Goal: Transaction & Acquisition: Purchase product/service

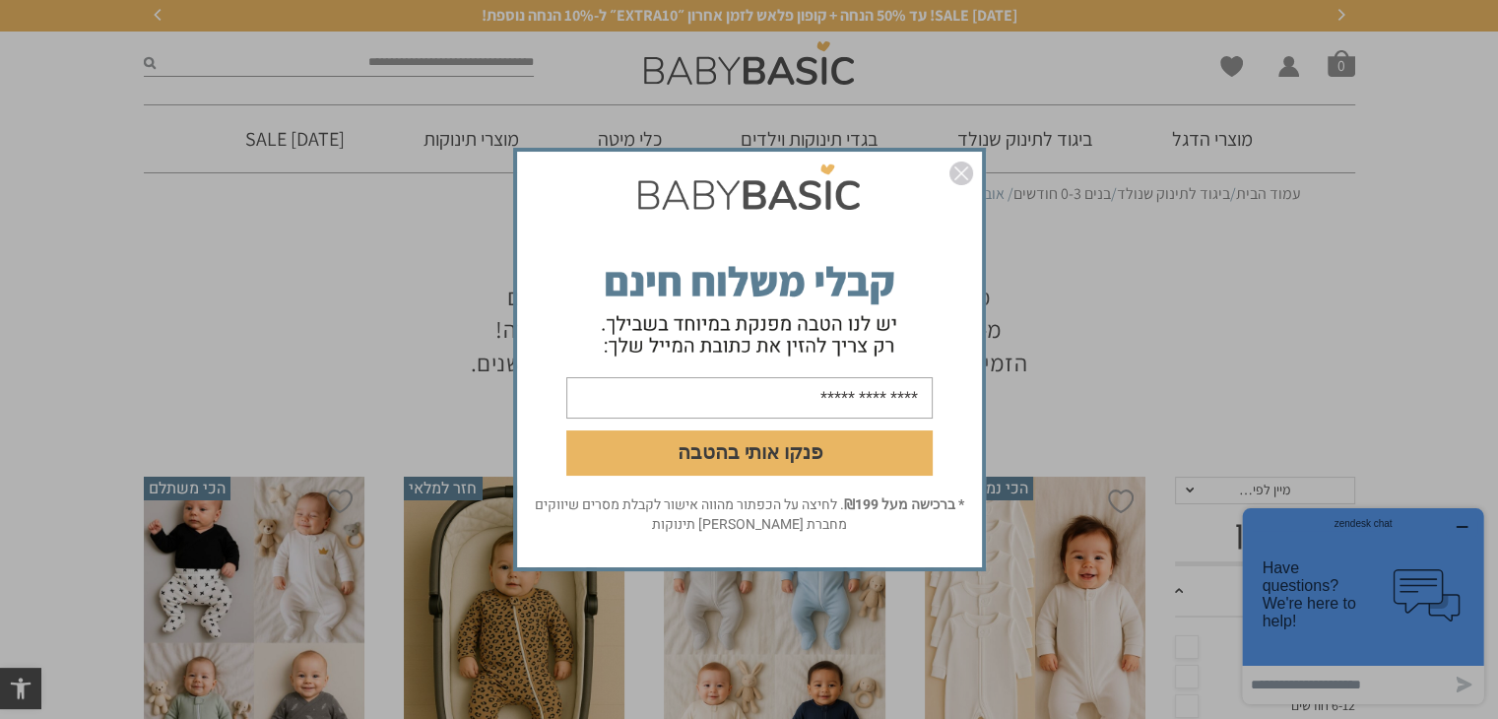
click at [958, 172] on img "סגור" at bounding box center [961, 173] width 24 height 24
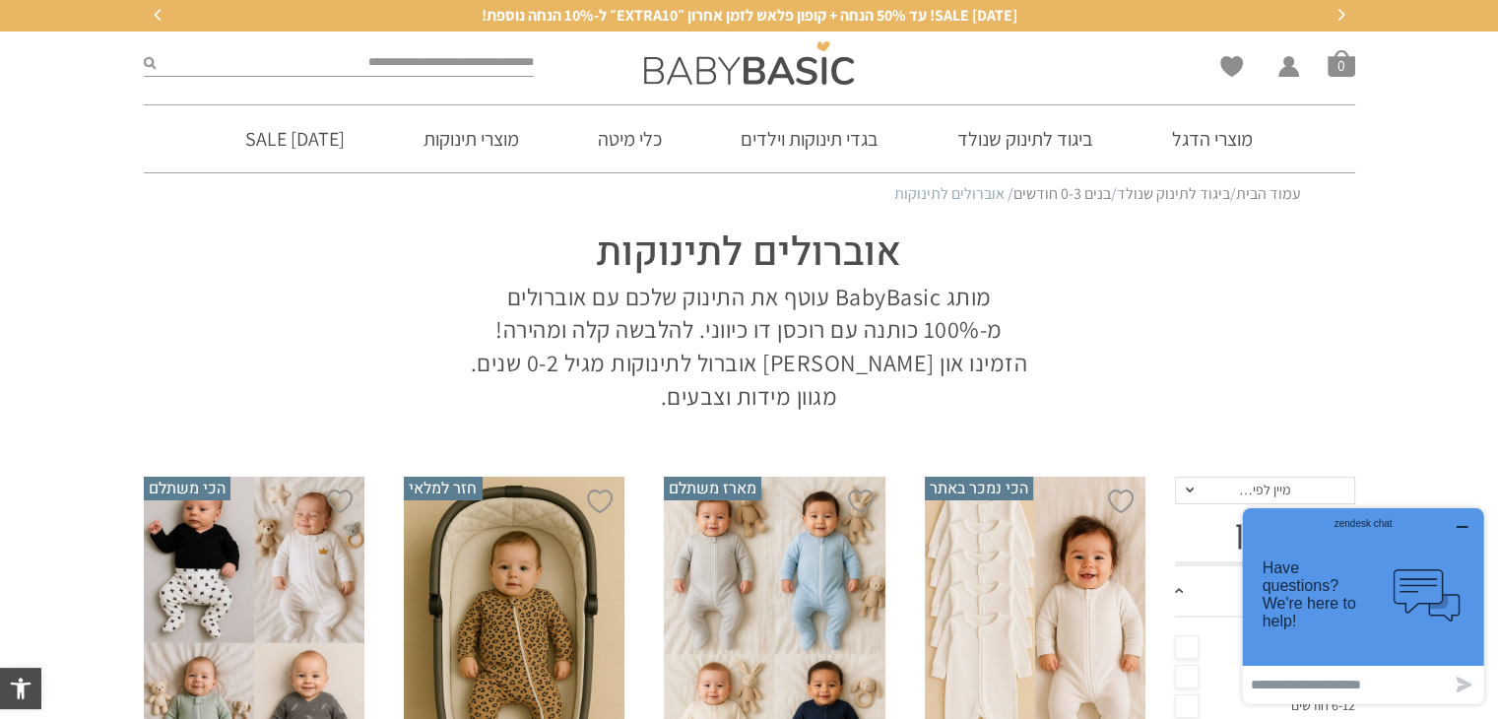
click at [1458, 520] on div "zendesk chat" at bounding box center [1362, 521] width 193 height 20
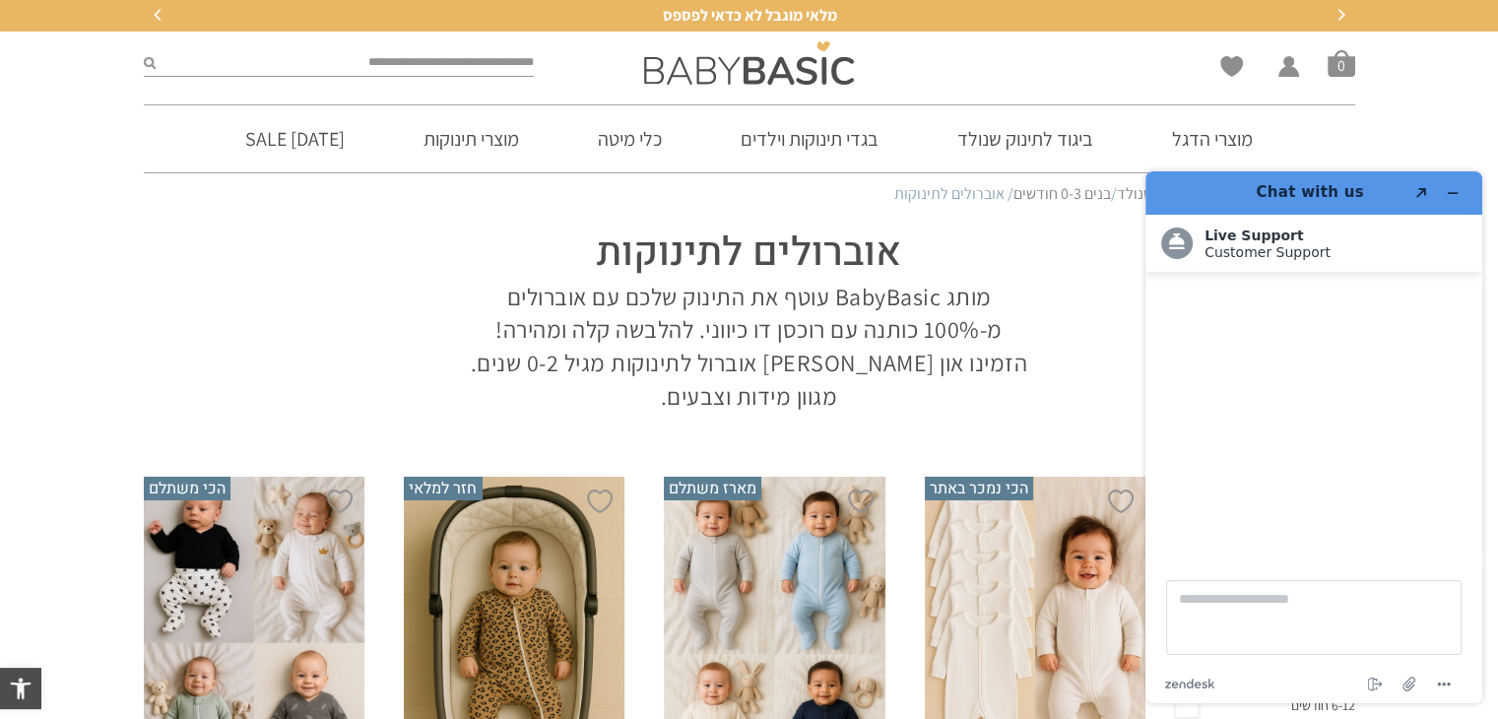
scroll to position [295, 0]
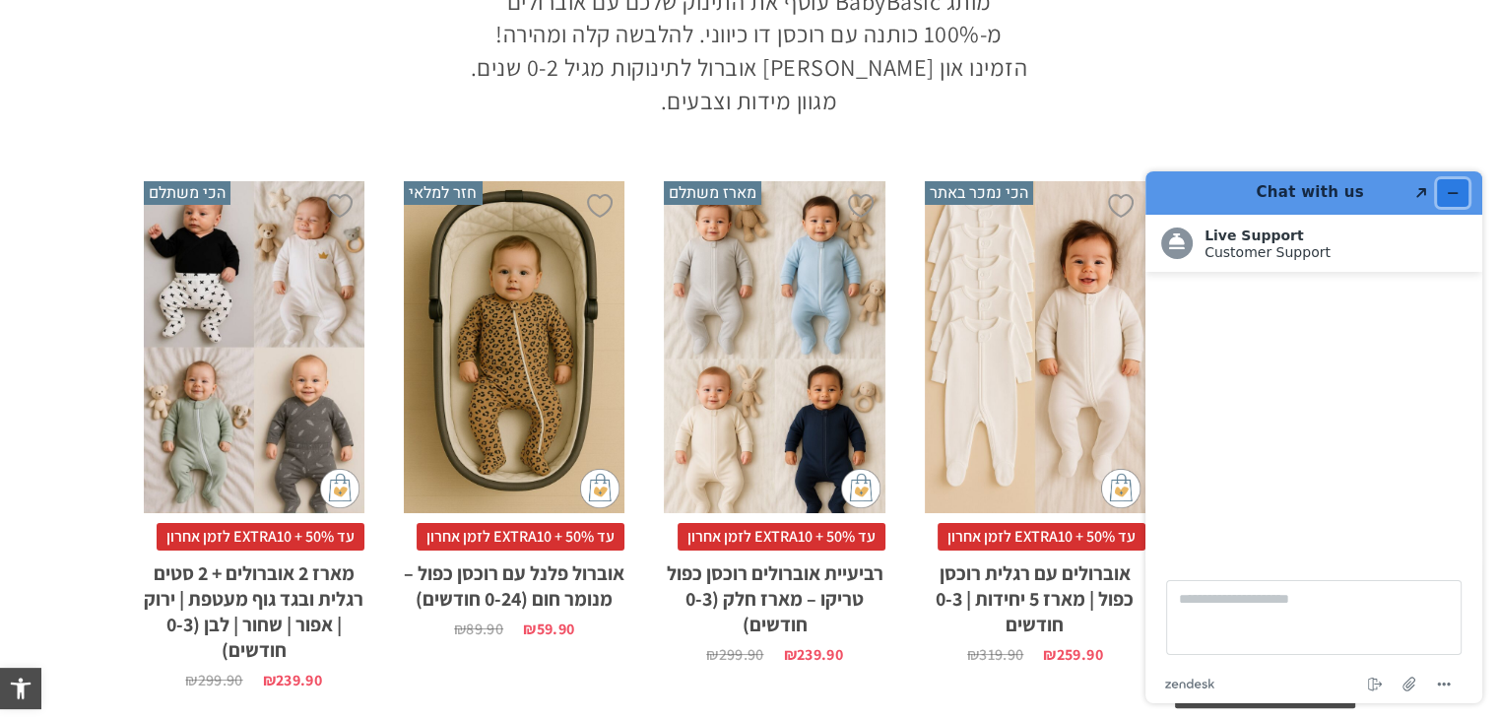
click at [1464, 191] on button "Minimize widget" at bounding box center [1453, 193] width 32 height 28
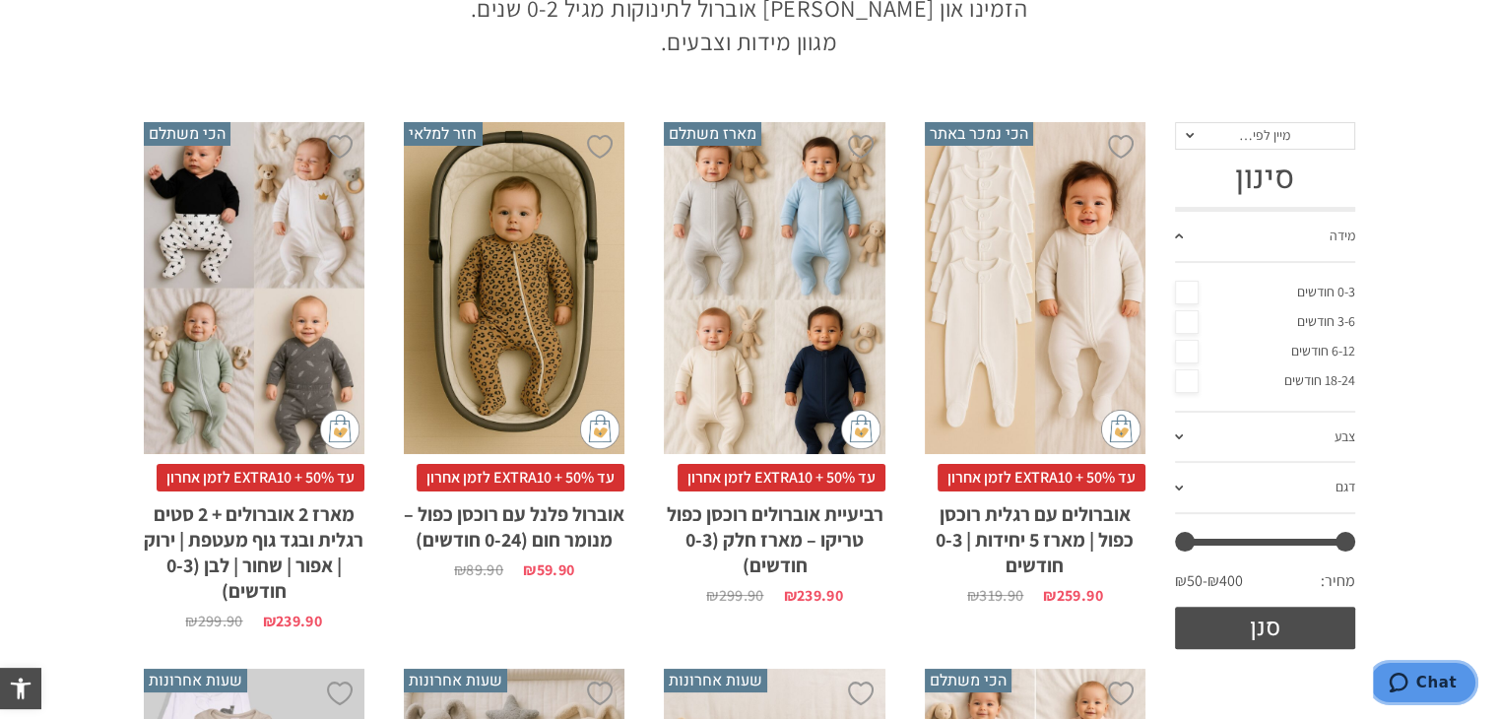
scroll to position [394, 0]
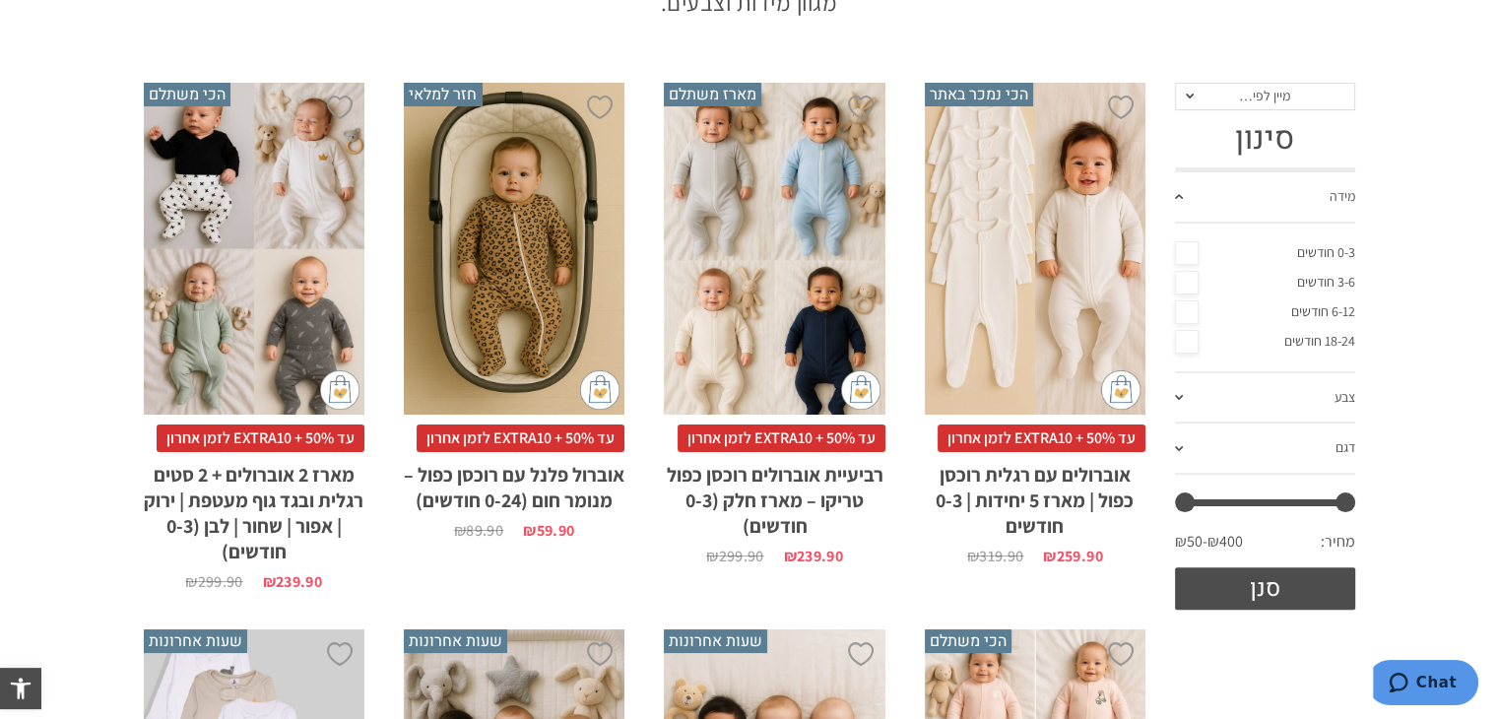
click at [1178, 196] on span at bounding box center [1179, 196] width 8 height 5
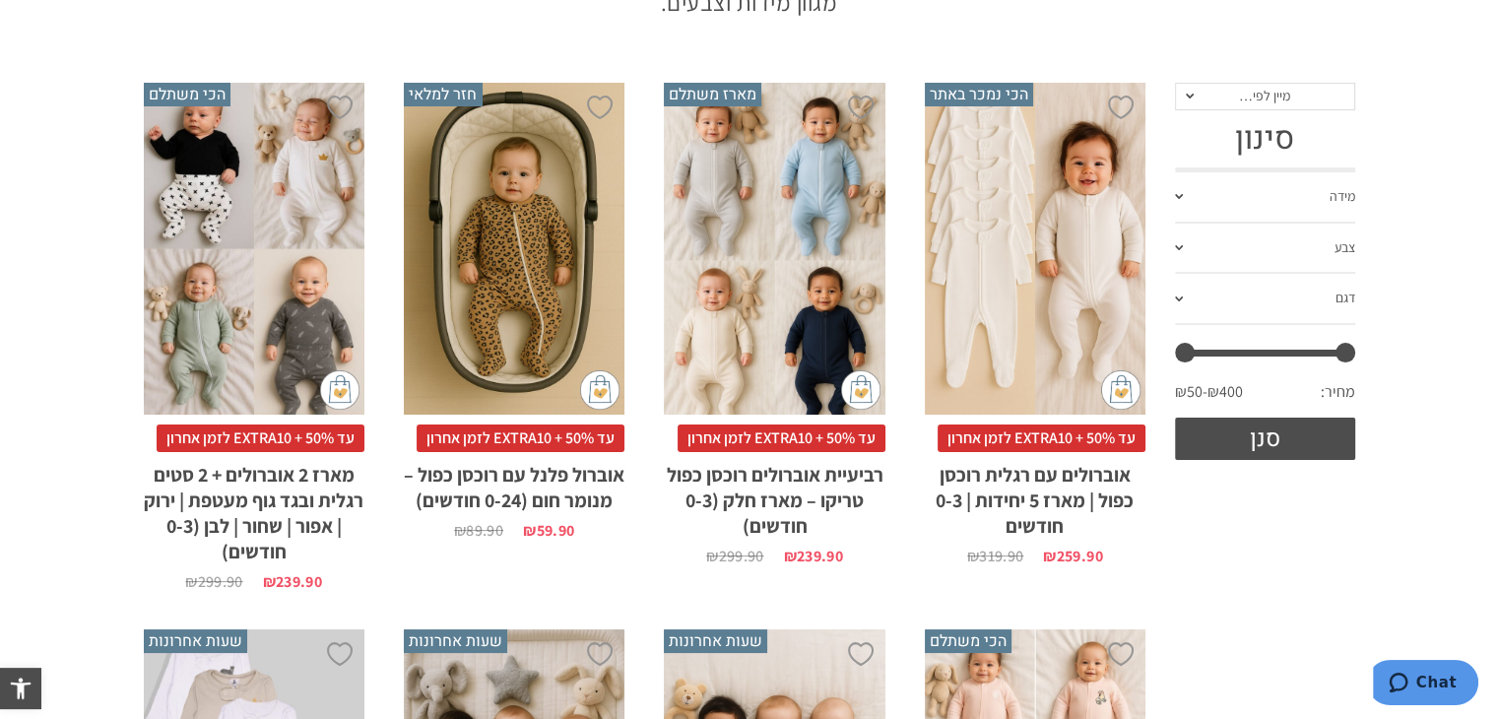
click at [1178, 196] on span at bounding box center [1179, 196] width 8 height 5
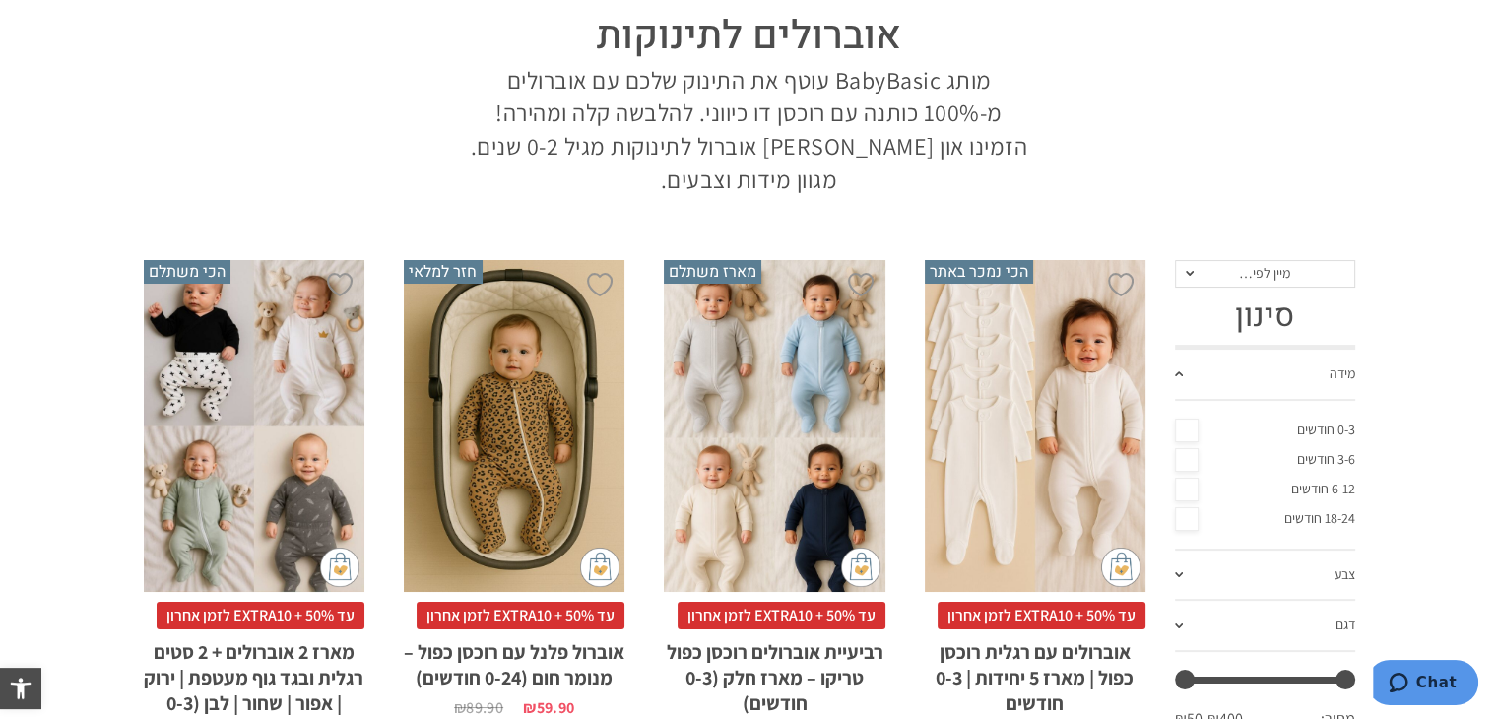
scroll to position [0, 0]
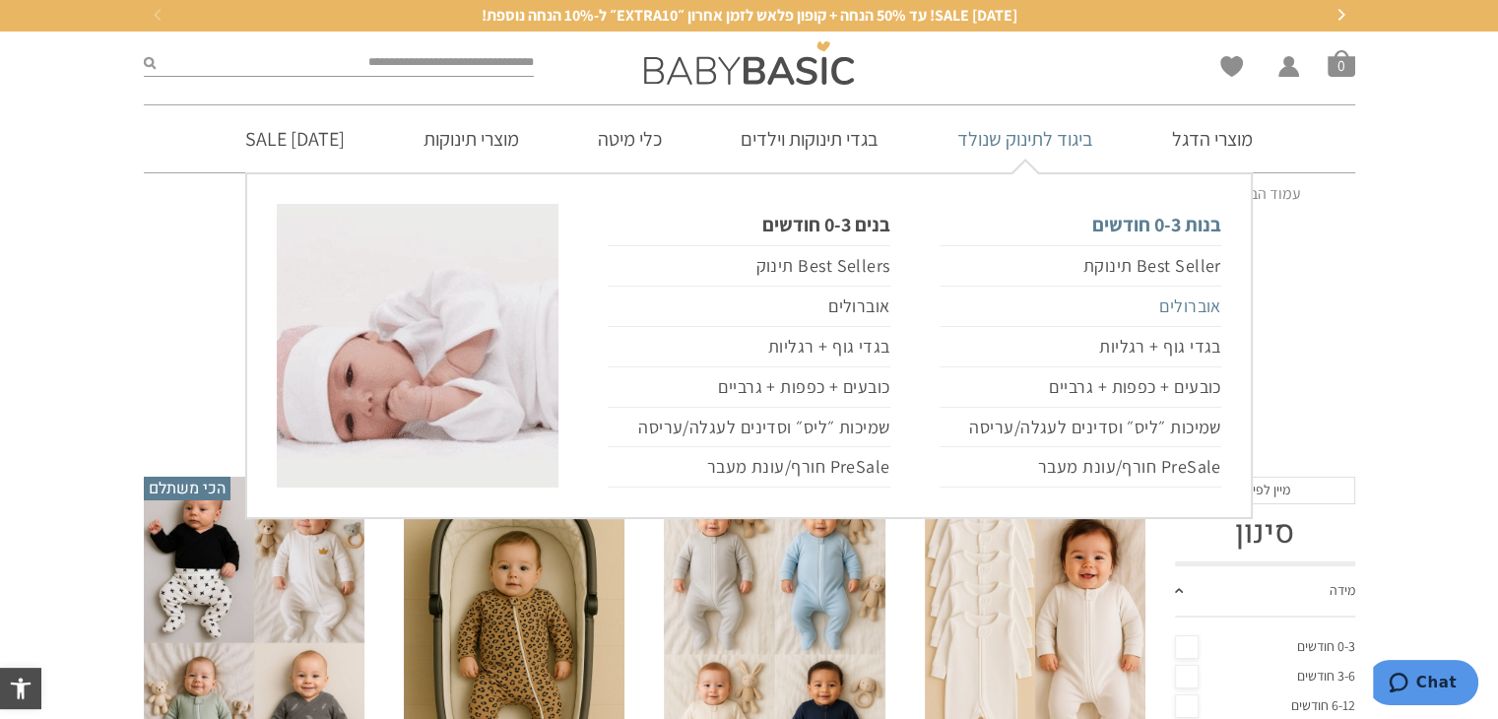
click at [1195, 310] on link "אוברולים" at bounding box center [1080, 307] width 282 height 40
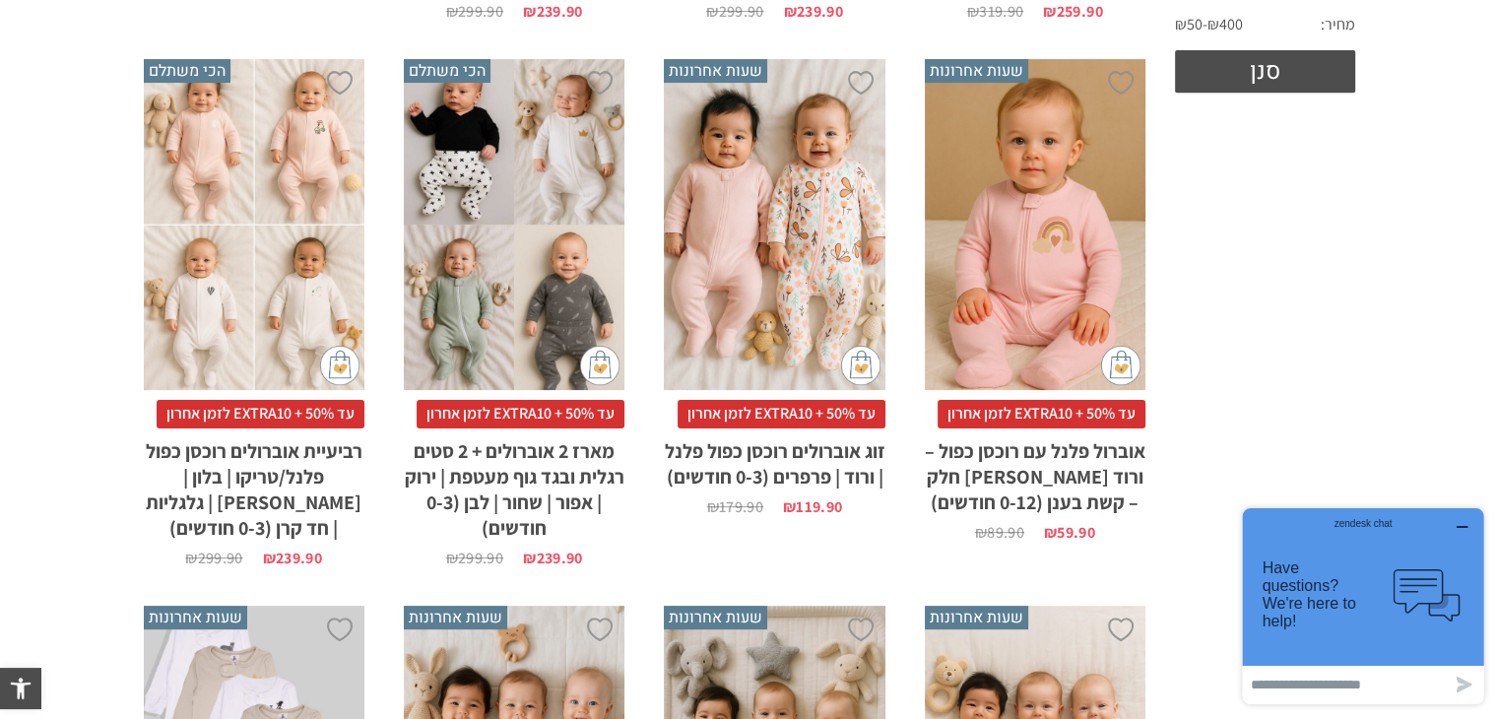
scroll to position [983, 0]
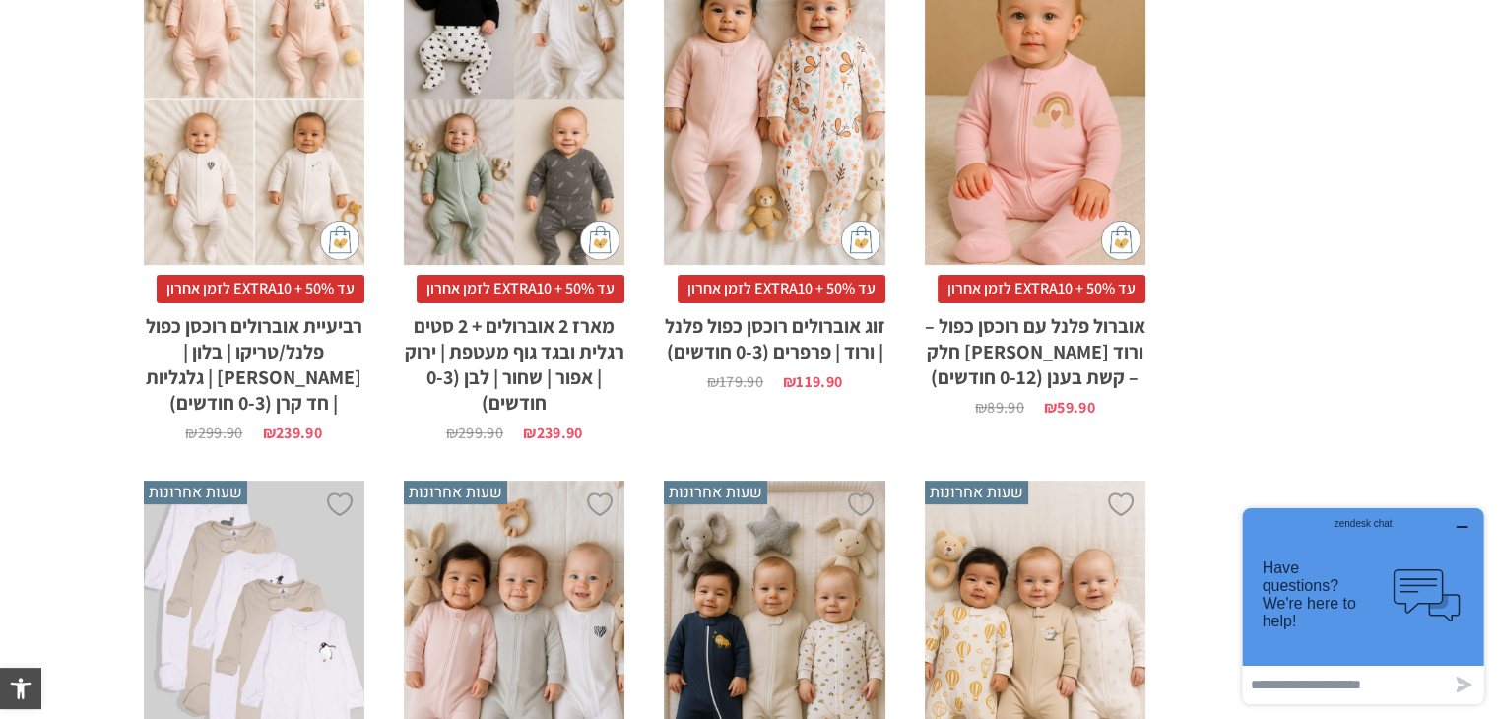
click at [1447, 530] on div "zendesk chat" at bounding box center [1362, 521] width 193 height 20
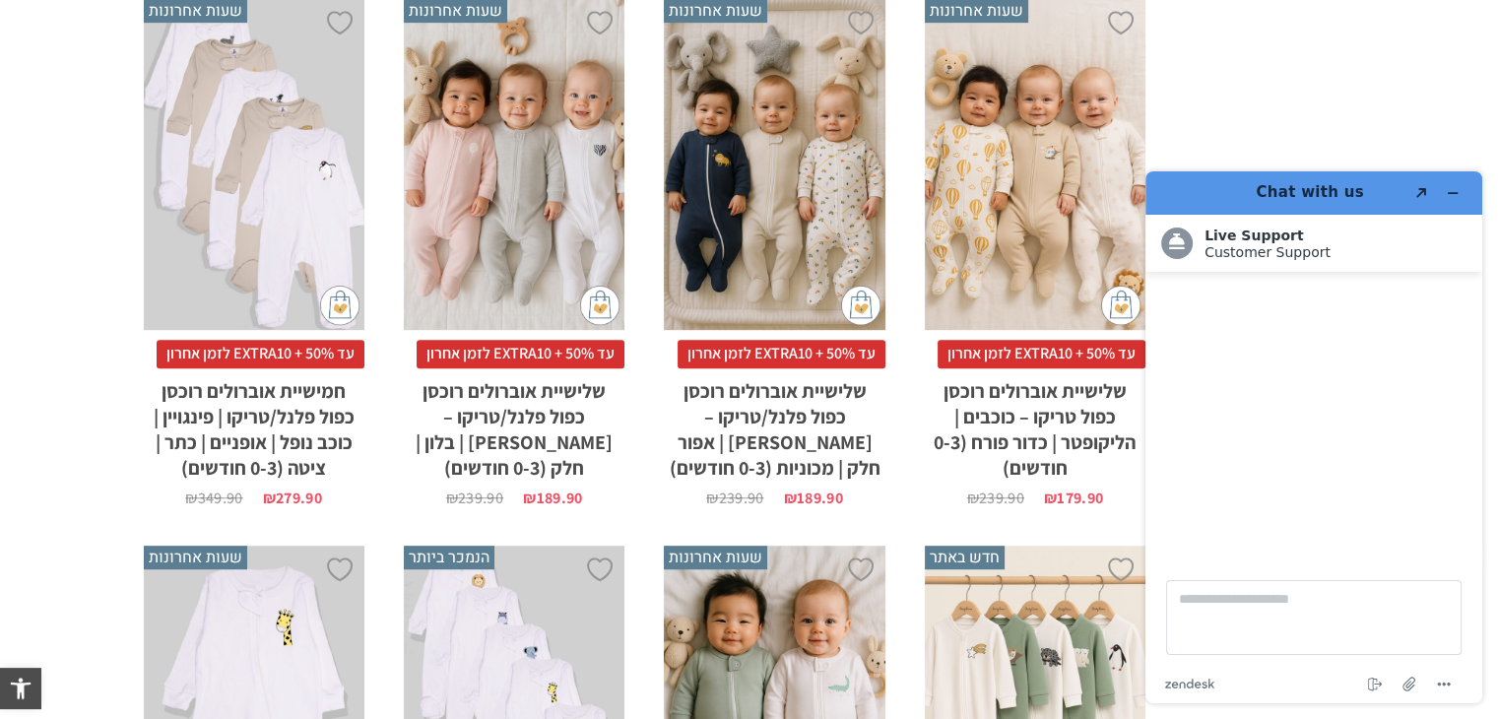
scroll to position [1475, 0]
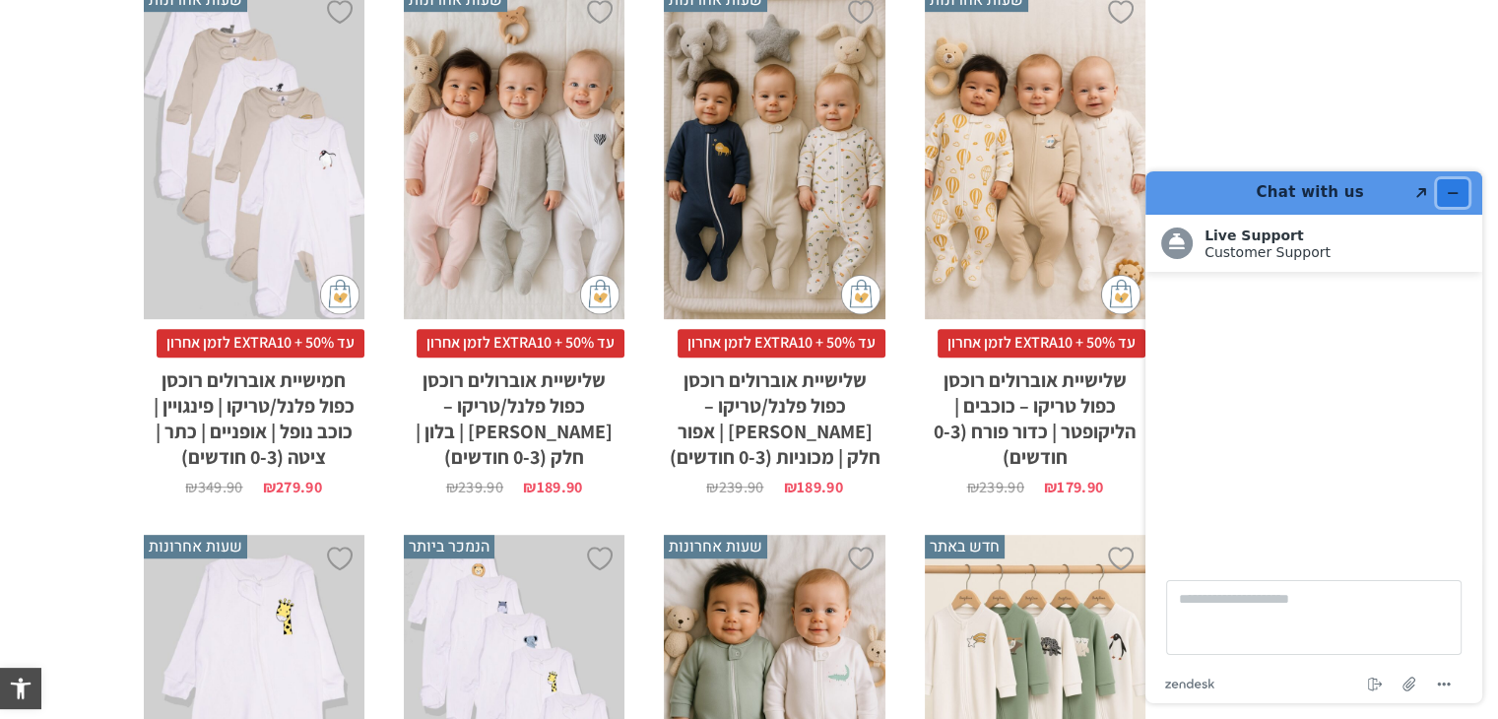
click at [1456, 184] on button "Minimize widget" at bounding box center [1453, 193] width 32 height 28
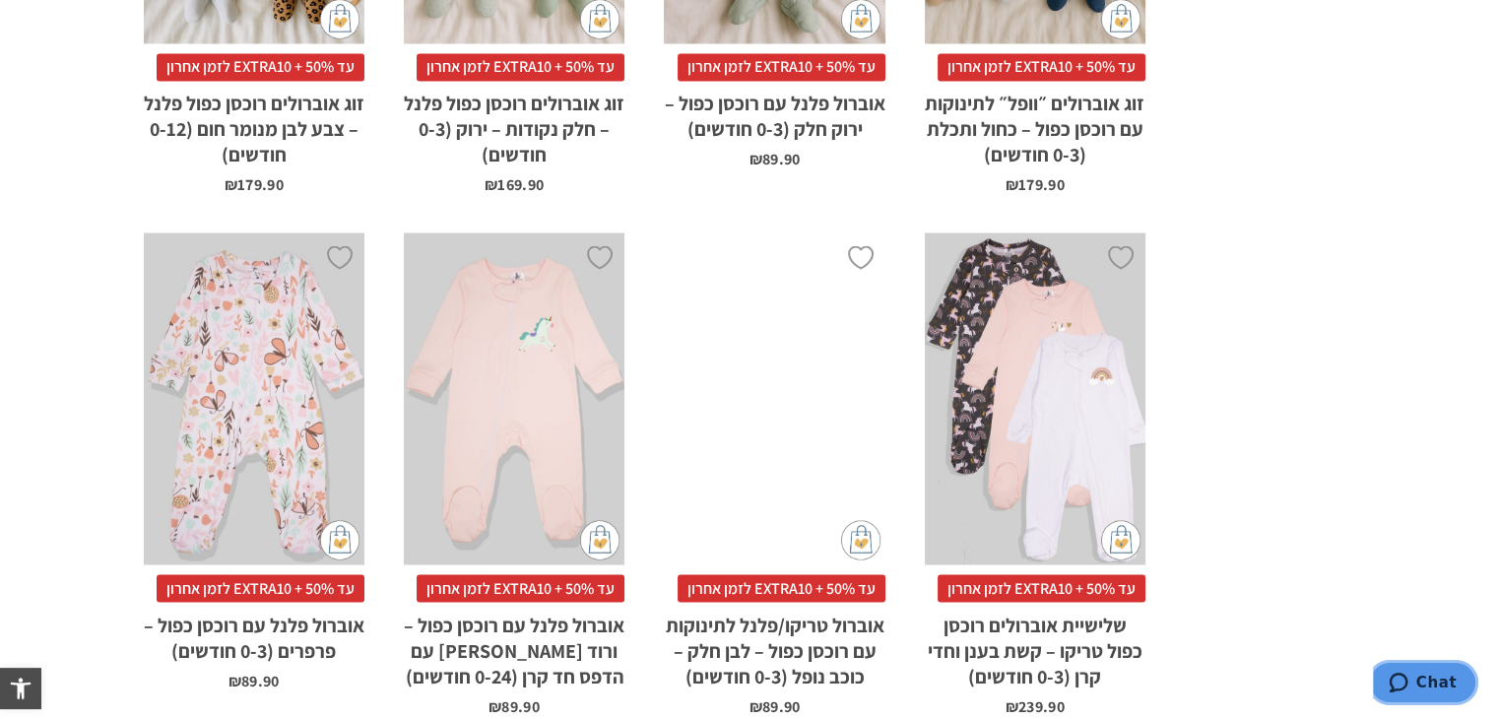
scroll to position [3937, 0]
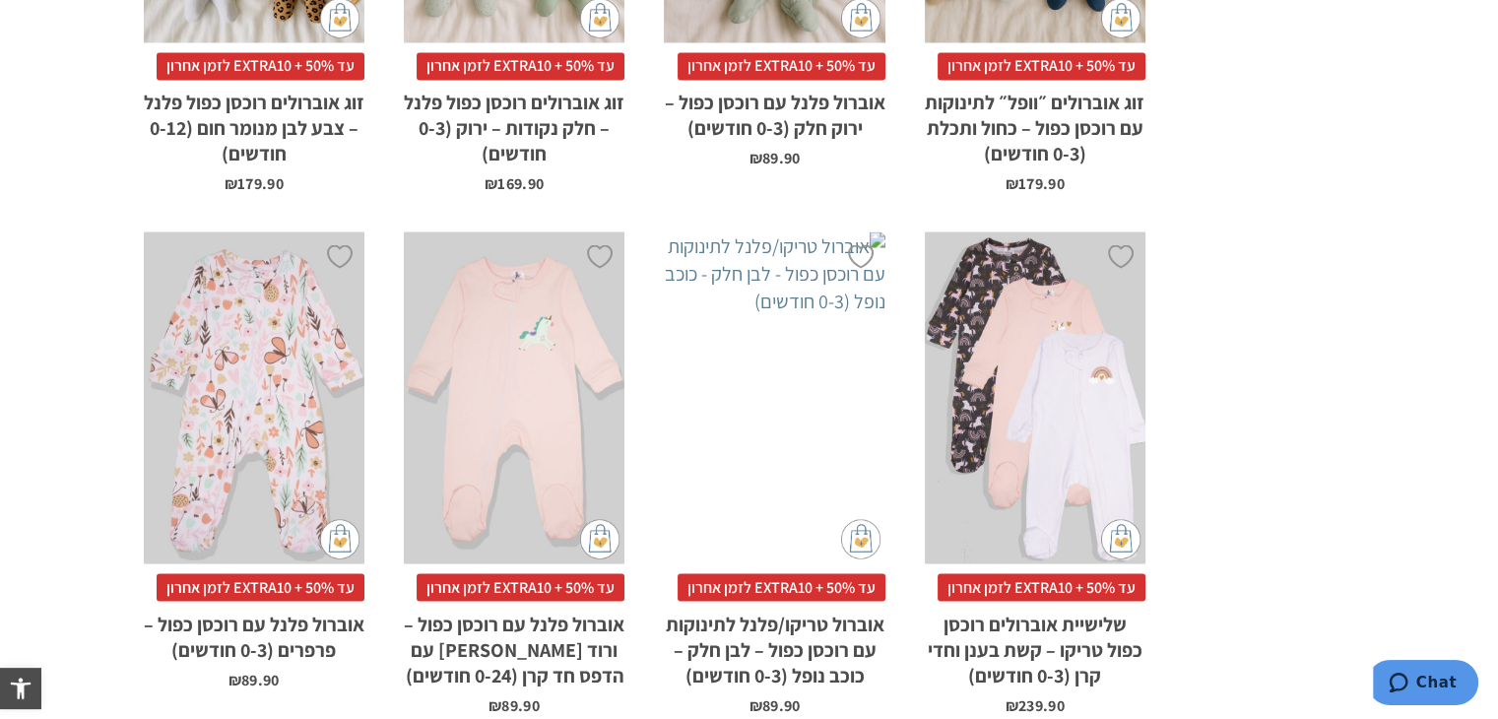
click at [585, 602] on h2 "אוברול פלנל עם רוכסן כפול – ורוד [PERSON_NAME] עם הדפס חד קרן (0-24 חודשים)" at bounding box center [514, 645] width 221 height 87
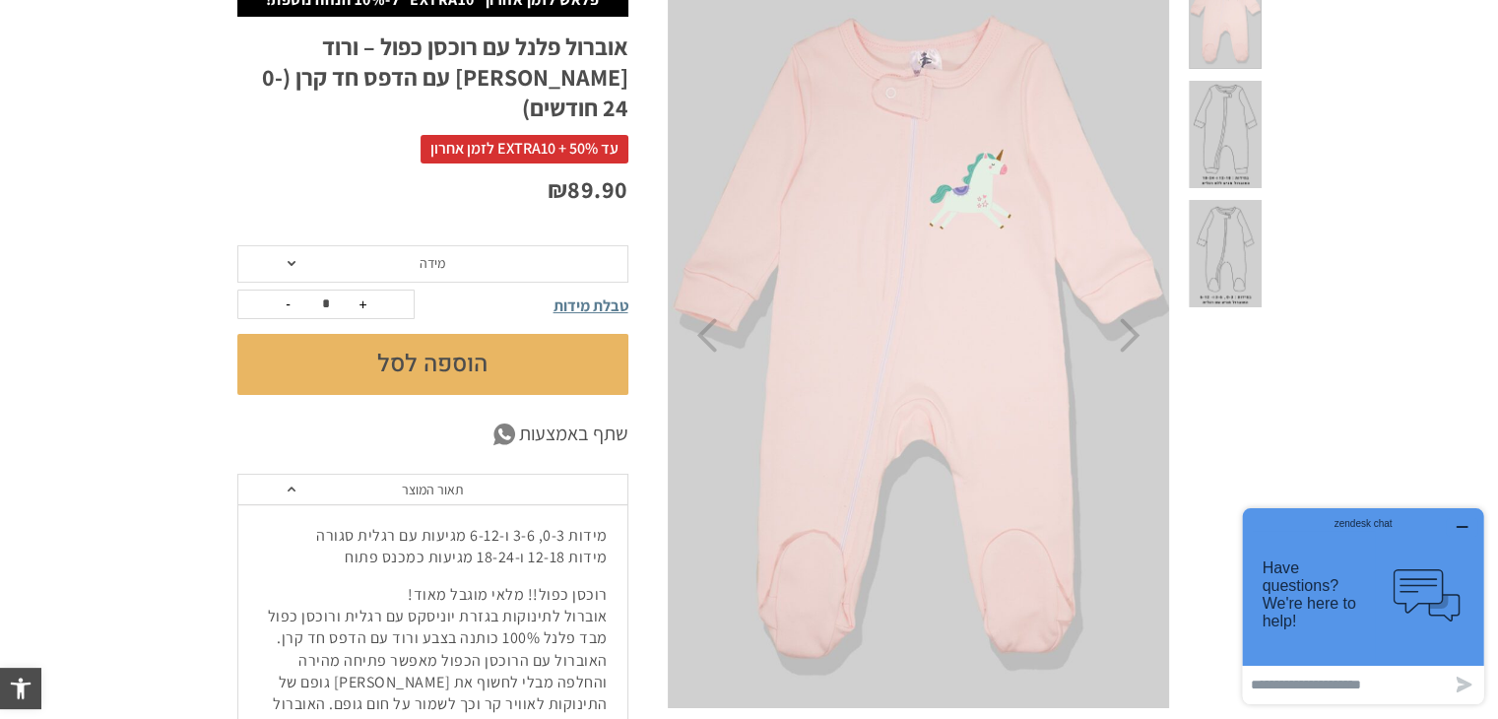
click at [516, 245] on span "מידה" at bounding box center [432, 263] width 391 height 37
click at [215, 309] on section "**********" at bounding box center [749, 580] width 1498 height 1234
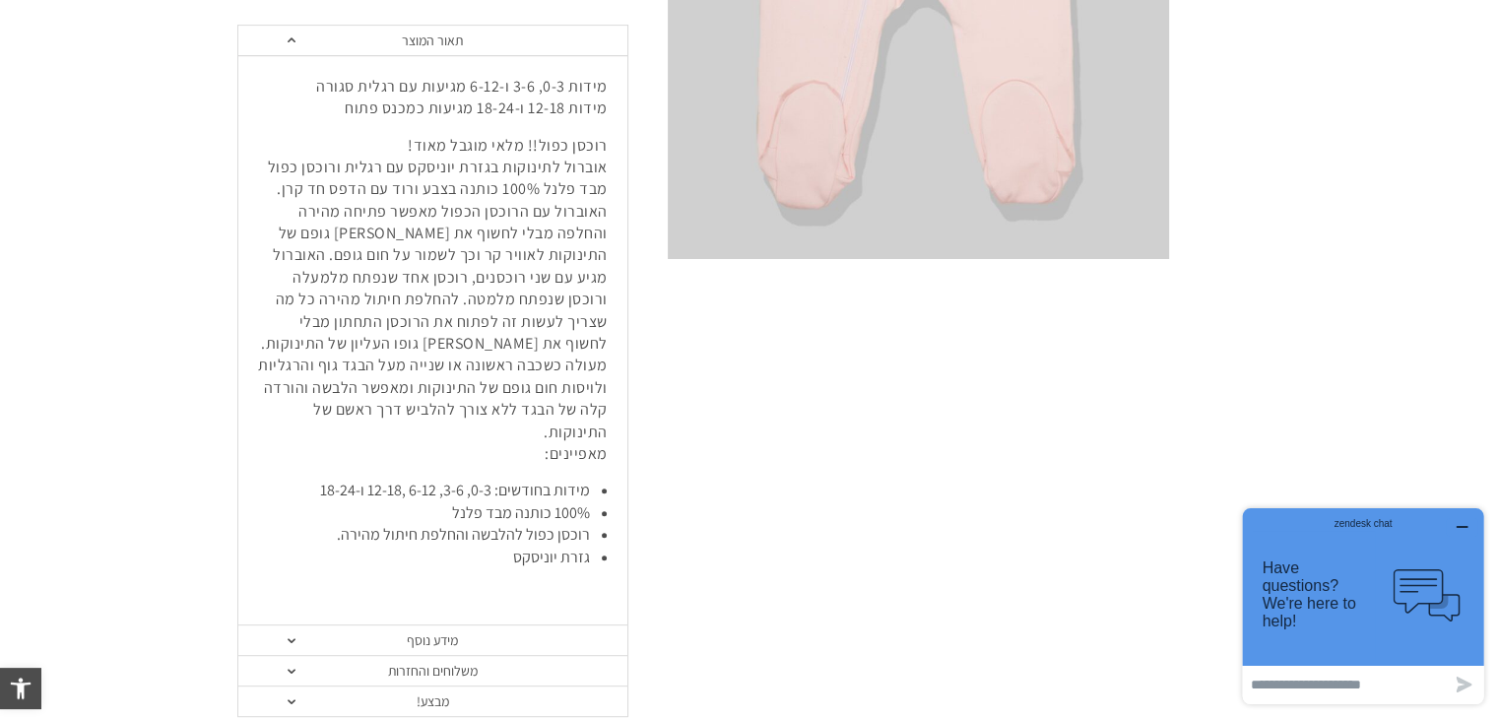
scroll to position [788, 0]
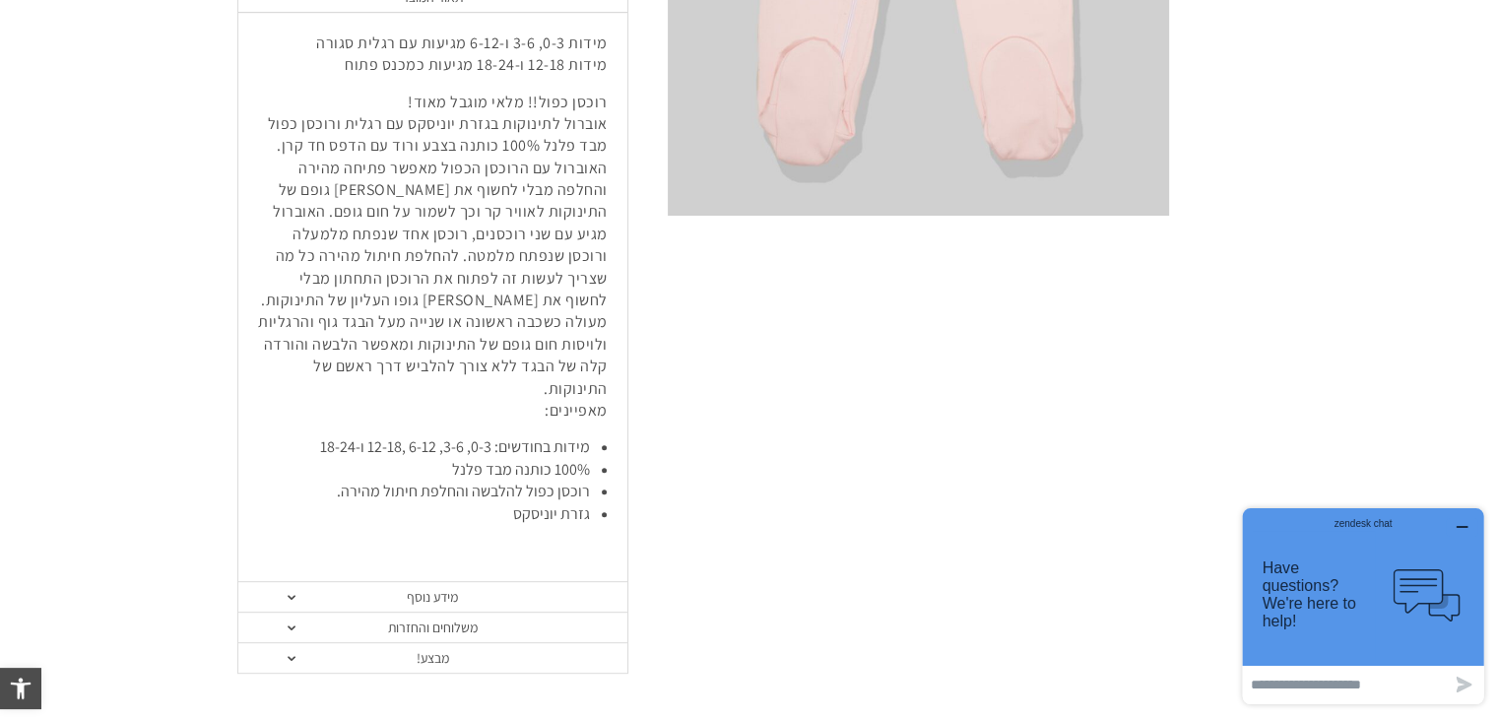
click at [1469, 526] on icon "button" at bounding box center [1462, 527] width 16 height 16
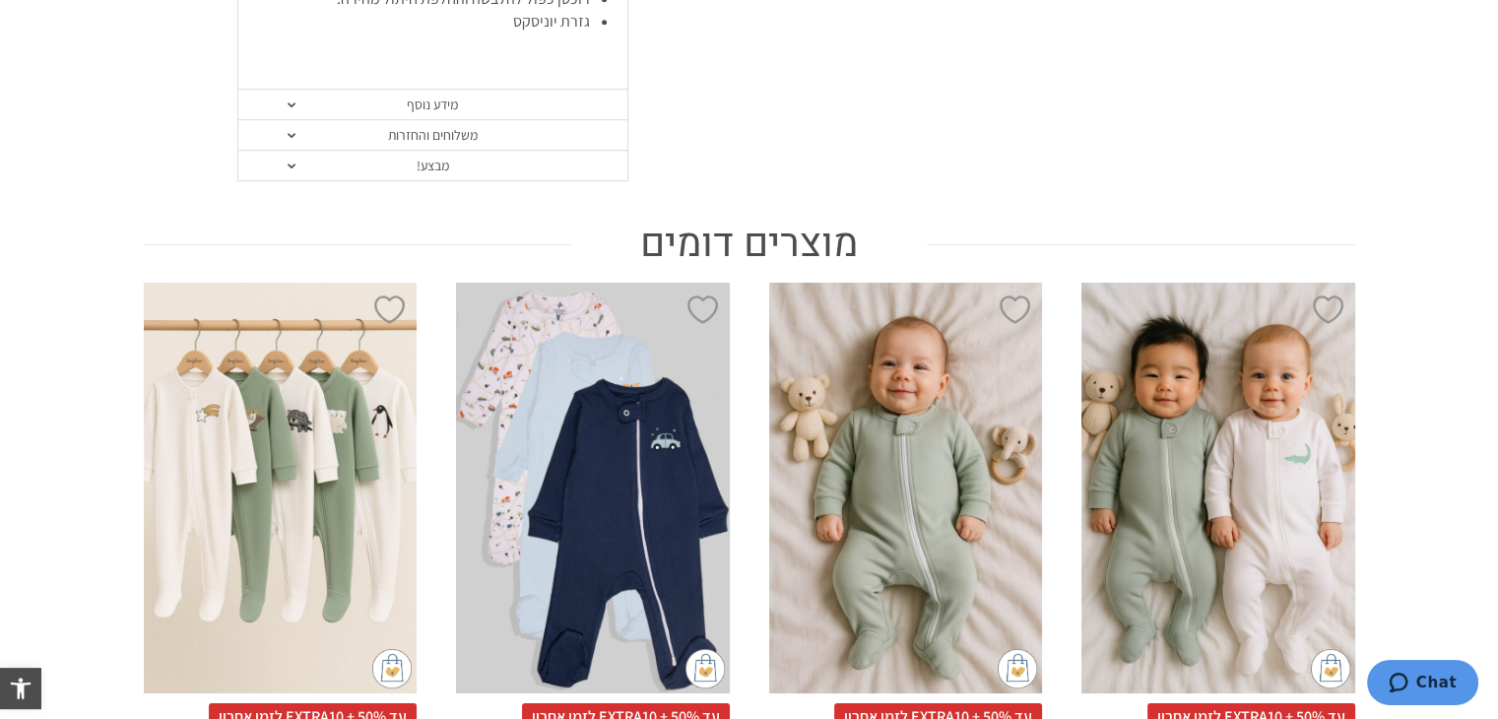
scroll to position [1576, 0]
